Goal: Transaction & Acquisition: Purchase product/service

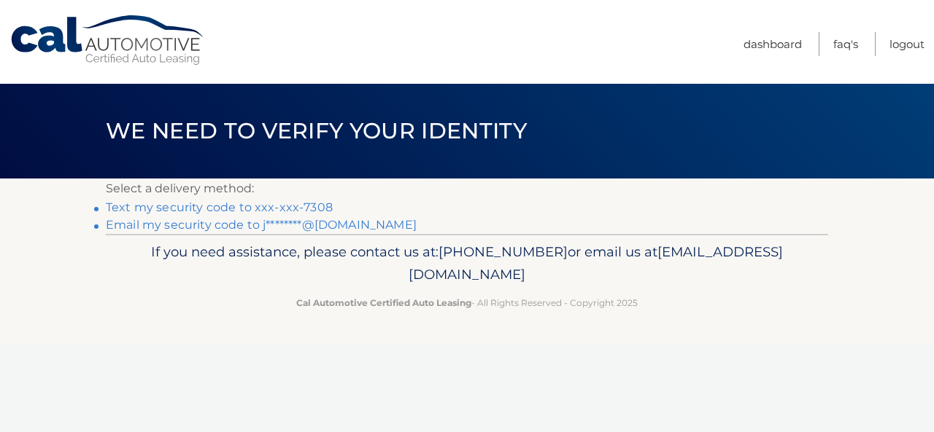
click at [289, 208] on link "Text my security code to xxx-xxx-7308" at bounding box center [219, 208] width 227 height 14
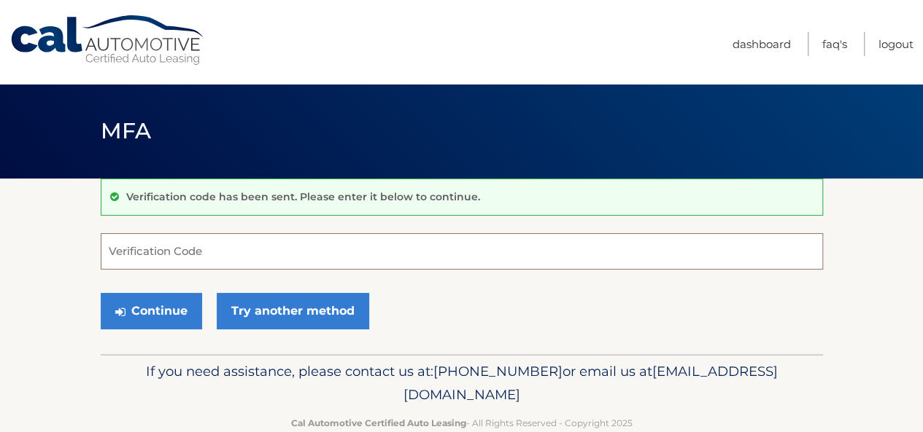
click at [195, 241] on input "Verification Code" at bounding box center [462, 251] width 722 height 36
type input "2"
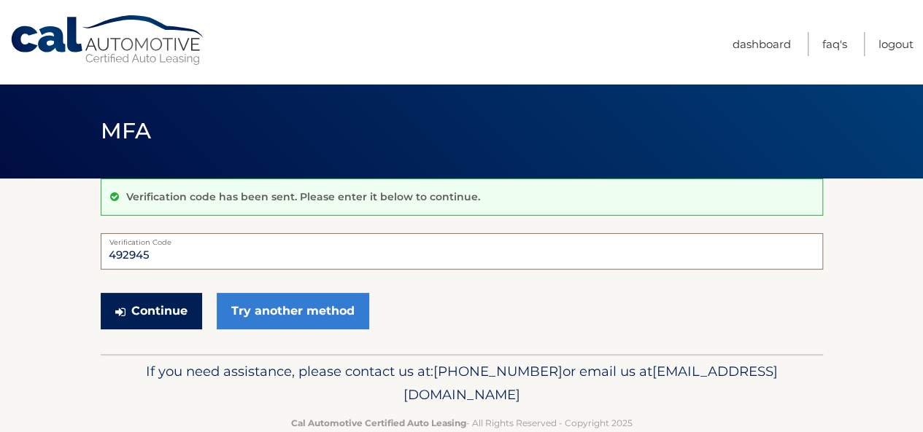
type input "492945"
click at [168, 310] on button "Continue" at bounding box center [151, 311] width 101 height 36
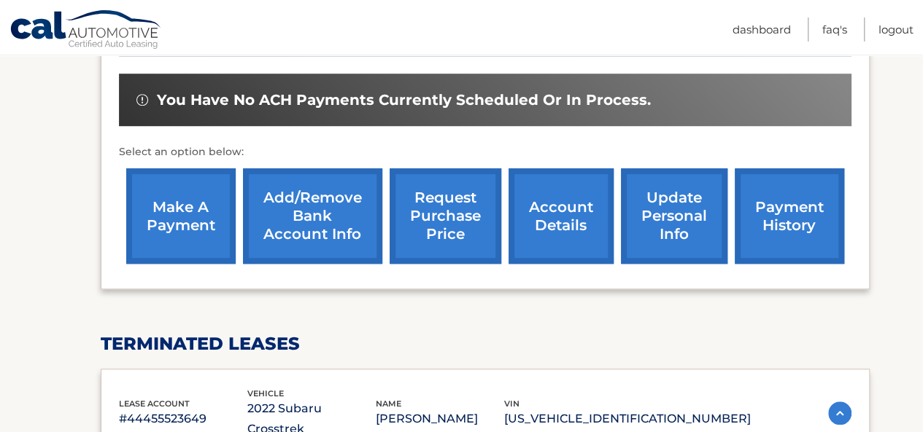
scroll to position [465, 0]
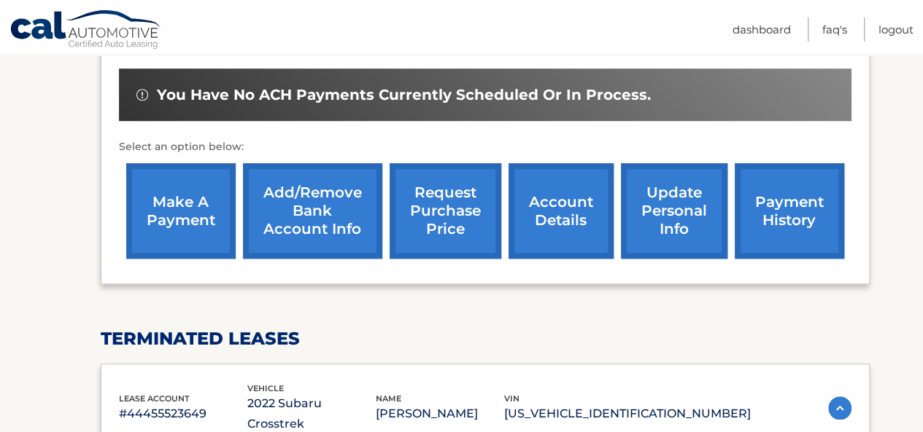
click at [179, 209] on link "make a payment" at bounding box center [180, 211] width 109 height 96
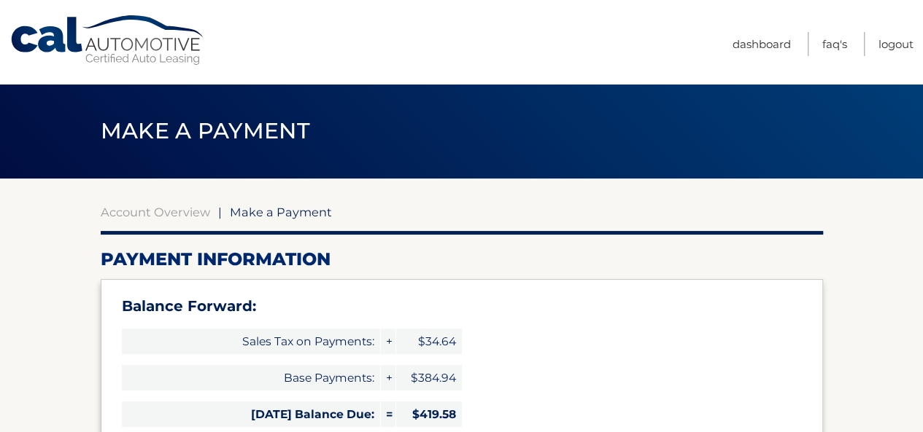
select select "YjgwMjNhMDMtMjgwNi00MmM3LWE4ZDUtNTYxZjVmMDc5NjJk"
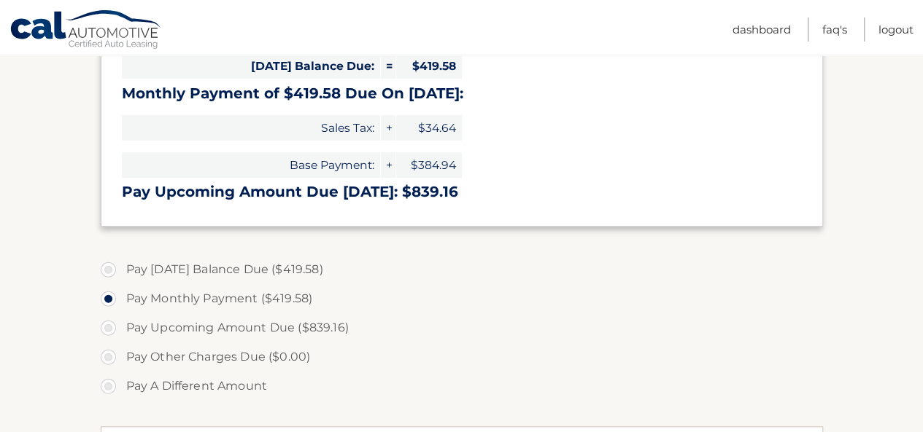
scroll to position [319, 0]
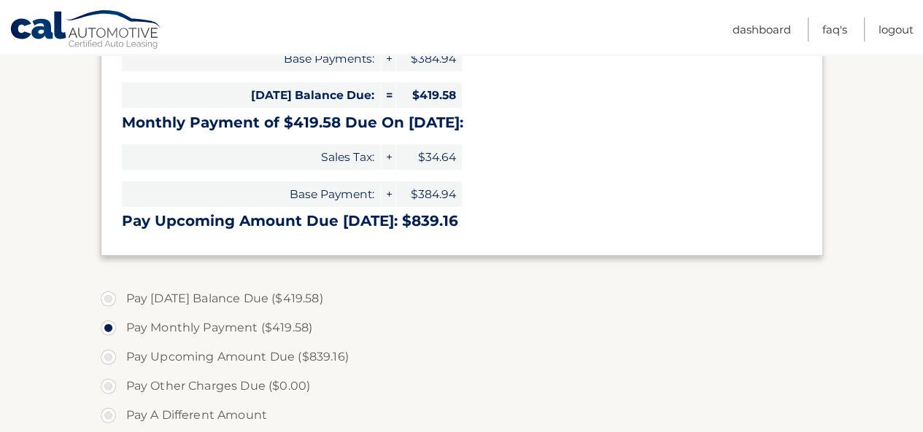
click at [115, 292] on label "Pay Today's Balance Due ($419.58)" at bounding box center [462, 298] width 722 height 29
click at [115, 292] on input "Pay Today's Balance Due ($419.58)" at bounding box center [113, 295] width 15 height 23
radio input "true"
click at [598, 345] on label "Pay Upcoming Amount Due ($839.16)" at bounding box center [462, 357] width 722 height 29
click at [121, 345] on input "Pay Upcoming Amount Due ($839.16)" at bounding box center [113, 354] width 15 height 23
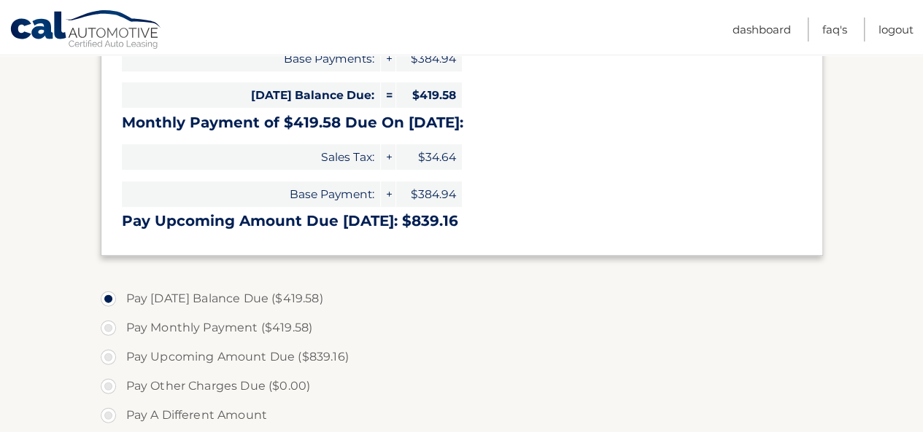
radio input "true"
type input "839.16"
click at [126, 295] on label "Pay Today's Balance Due ($419.58)" at bounding box center [462, 298] width 722 height 29
click at [121, 295] on input "Pay Today's Balance Due ($419.58)" at bounding box center [113, 295] width 15 height 23
radio input "true"
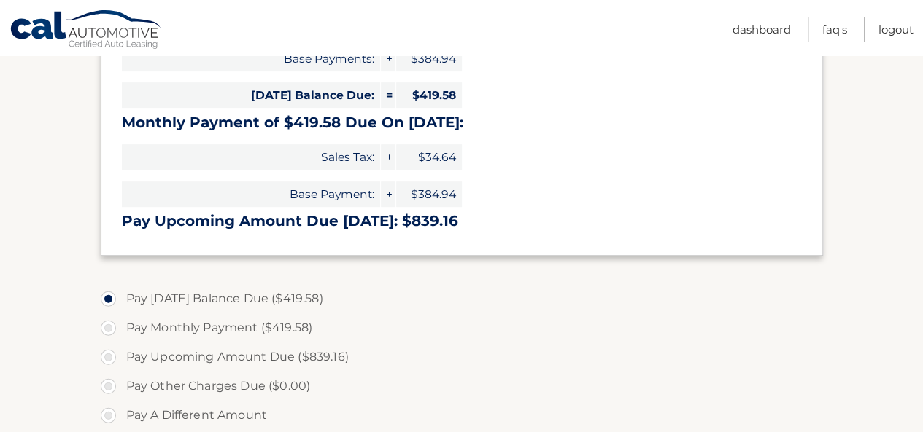
type input "419.58"
click at [623, 357] on label "Pay Upcoming Amount Due ($839.16)" at bounding box center [462, 357] width 722 height 29
click at [121, 357] on input "Pay Upcoming Amount Due ($839.16)" at bounding box center [113, 354] width 15 height 23
radio input "true"
type input "839.16"
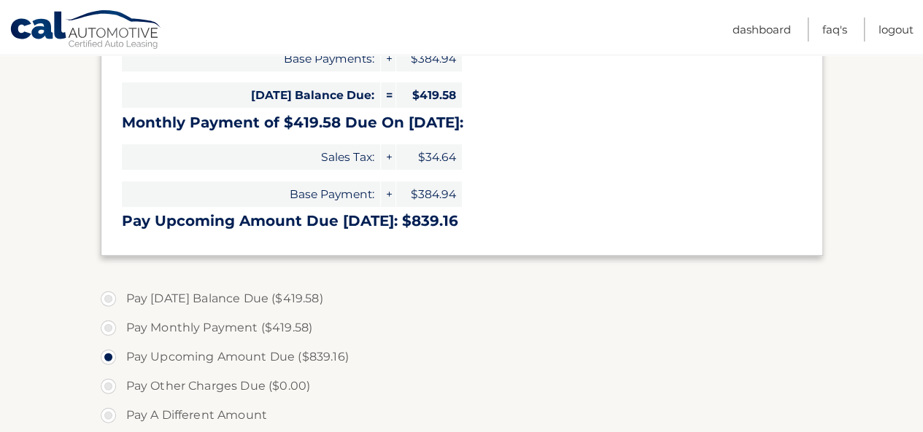
click at [116, 326] on label "Pay Monthly Payment ($419.58)" at bounding box center [462, 328] width 722 height 29
click at [116, 326] on input "Pay Monthly Payment ($419.58)" at bounding box center [113, 325] width 15 height 23
radio input "true"
type input "419.58"
click at [44, 320] on section "Account Overview | Make a Payment Payment Information Balance Forward: Sales Ta…" at bounding box center [461, 284] width 923 height 851
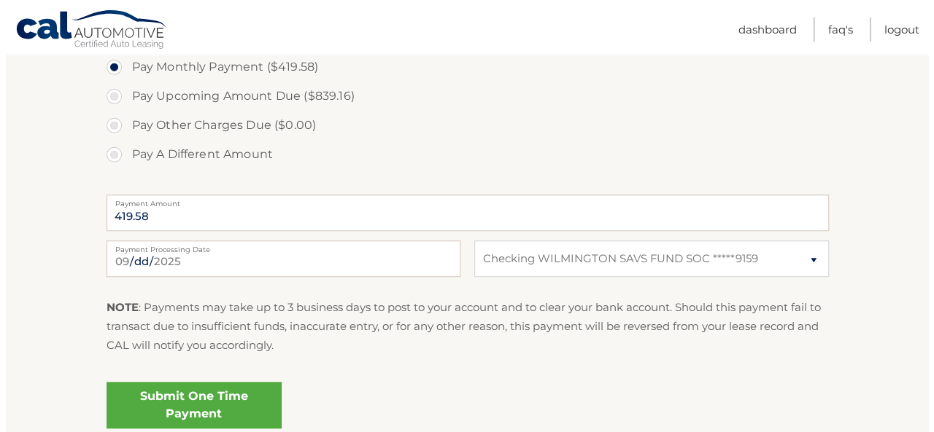
scroll to position [582, 0]
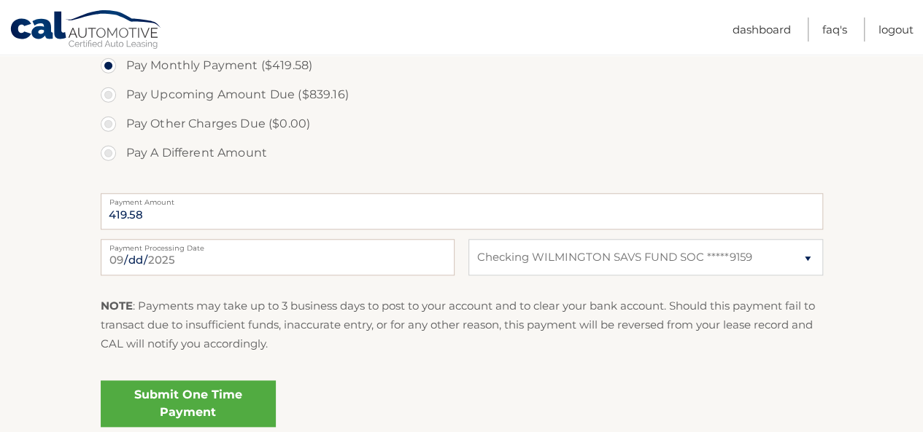
click at [136, 396] on link "Submit One Time Payment" at bounding box center [188, 404] width 175 height 47
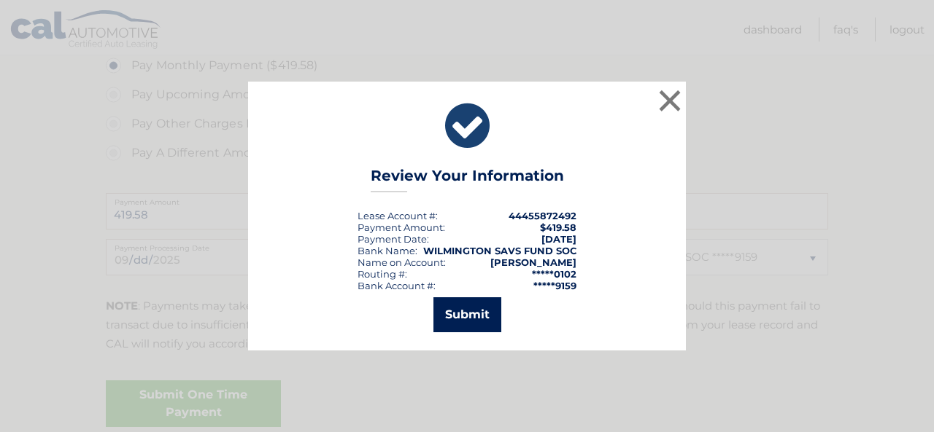
click at [474, 306] on button "Submit" at bounding box center [467, 315] width 68 height 35
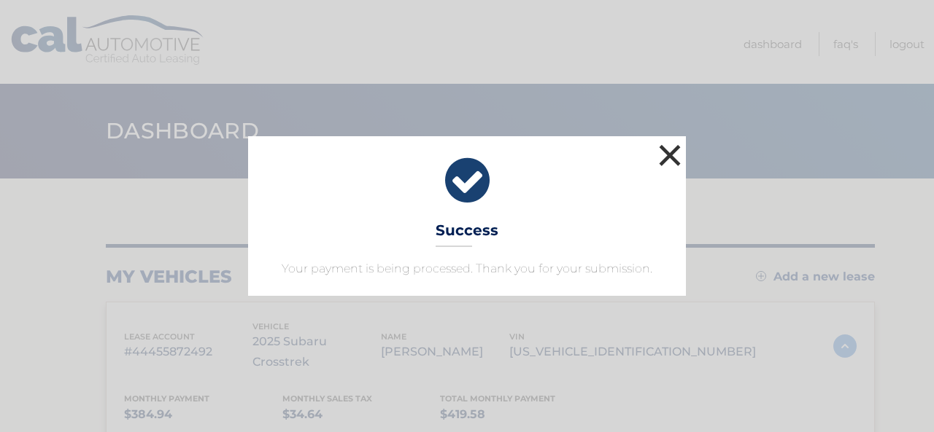
click at [678, 153] on button "×" at bounding box center [669, 155] width 29 height 29
